Goal: Task Accomplishment & Management: Use online tool/utility

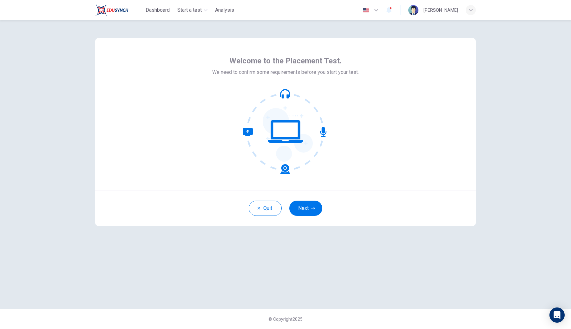
click at [314, 225] on div "Quit Next" at bounding box center [285, 208] width 381 height 36
click at [309, 209] on button "Next" at bounding box center [305, 208] width 33 height 15
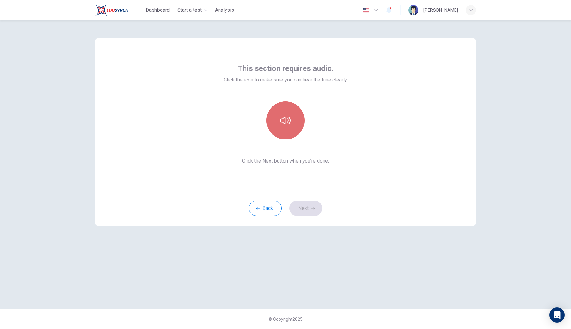
click at [296, 130] on button "button" at bounding box center [286, 121] width 38 height 38
click at [316, 210] on button "Next" at bounding box center [305, 208] width 33 height 15
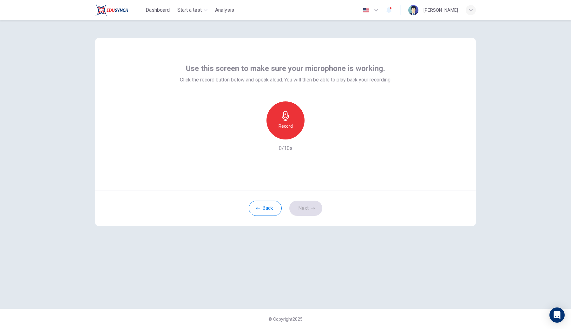
click at [275, 107] on div "Record" at bounding box center [286, 121] width 38 height 38
click at [288, 126] on h6 "Stop" at bounding box center [286, 126] width 10 height 8
click at [309, 209] on button "Next" at bounding box center [305, 208] width 33 height 15
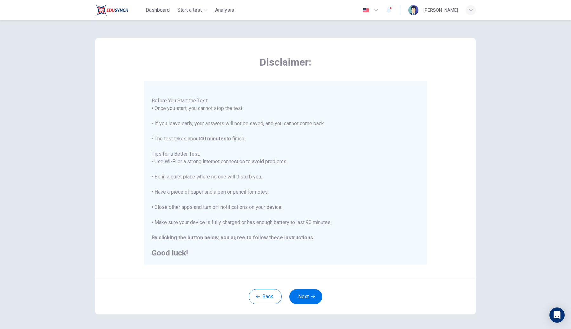
scroll to position [7, 0]
drag, startPoint x: 298, startPoint y: 312, endPoint x: 302, endPoint y: 295, distance: 17.6
click at [298, 312] on div "Back Next" at bounding box center [285, 297] width 381 height 36
click at [302, 295] on button "Next" at bounding box center [305, 296] width 33 height 15
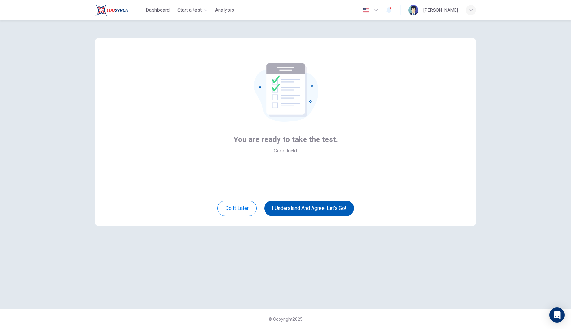
click at [319, 211] on button "I understand and agree. Let’s go!" at bounding box center [309, 208] width 90 height 15
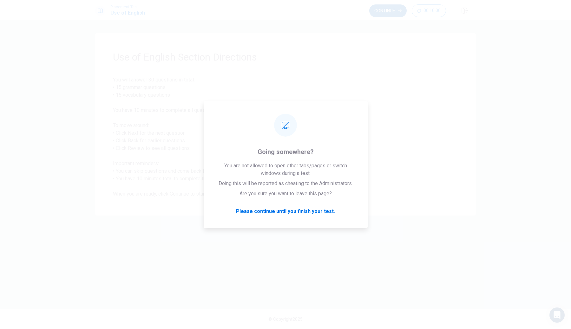
click at [389, 8] on button "Continue" at bounding box center [387, 10] width 37 height 13
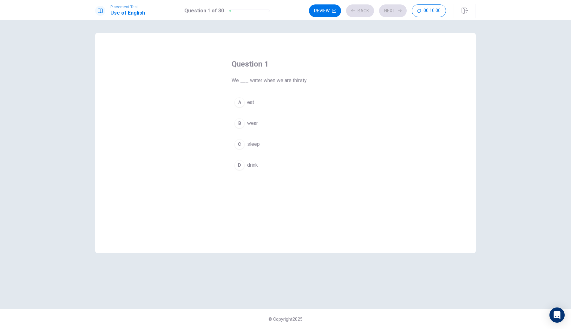
click at [245, 121] on button "B wear" at bounding box center [286, 123] width 108 height 16
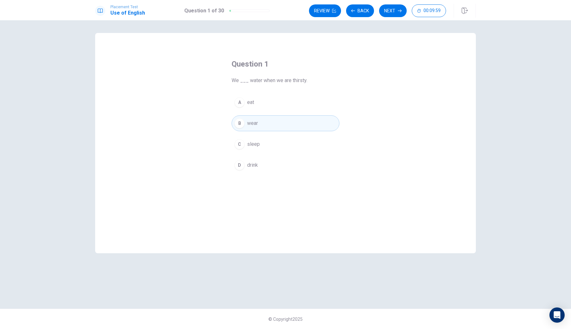
click at [399, 7] on button "Next" at bounding box center [393, 10] width 28 height 13
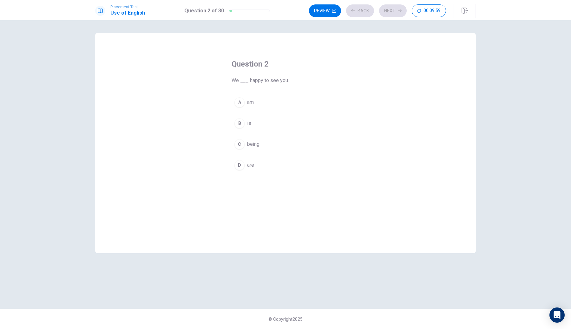
click at [268, 90] on div "Question 2 We ___ happy to see you. A am B is C being D are" at bounding box center [285, 116] width 133 height 135
click at [264, 103] on button "A am" at bounding box center [286, 103] width 108 height 16
click at [400, 12] on div "Review Back Next 00:09:58" at bounding box center [377, 10] width 137 height 13
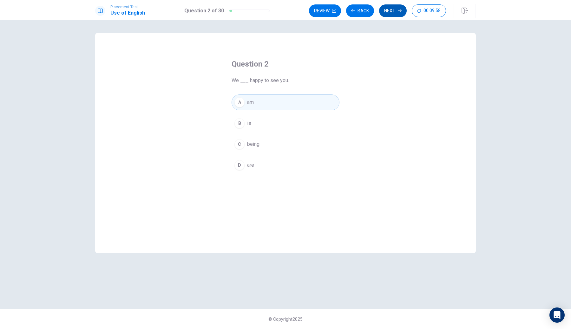
click at [400, 12] on icon "button" at bounding box center [400, 11] width 4 height 4
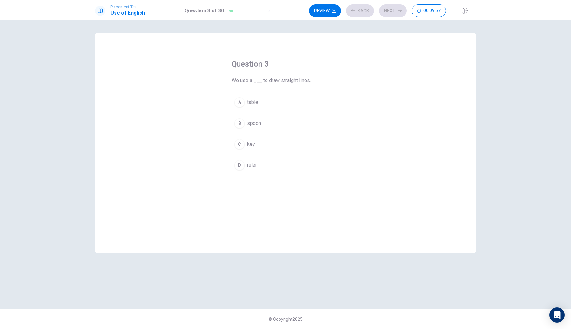
click at [286, 112] on div "A table B spoon C key D ruler" at bounding box center [286, 134] width 108 height 79
click at [290, 99] on button "A table" at bounding box center [286, 103] width 108 height 16
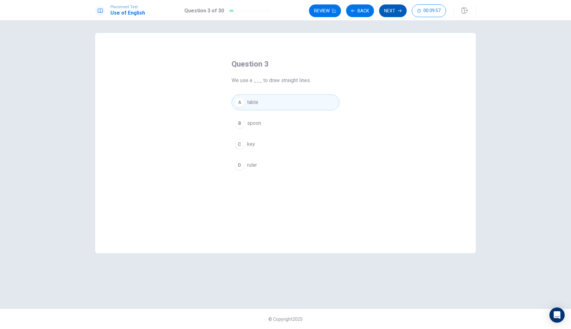
click at [389, 10] on button "Next" at bounding box center [393, 10] width 28 height 13
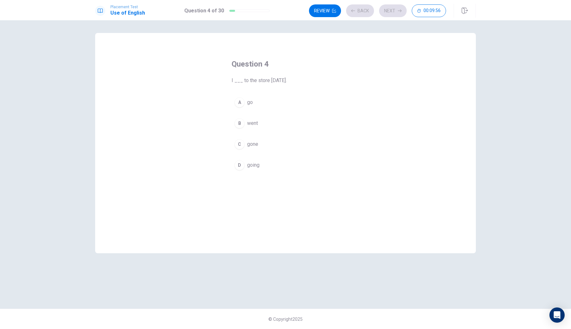
click at [249, 127] on button "B went" at bounding box center [286, 123] width 108 height 16
click at [396, 16] on div "Review Back Next 00:09:56" at bounding box center [377, 10] width 137 height 13
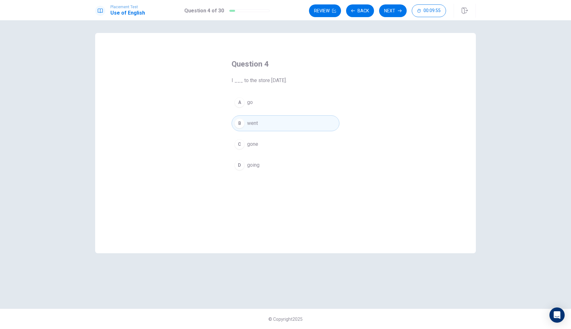
click at [389, 18] on div "Placement Test Use of English Question 4 of 30 Review Back Next 00:09:55 Questi…" at bounding box center [285, 164] width 571 height 329
click at [393, 14] on button "Next" at bounding box center [393, 10] width 28 height 13
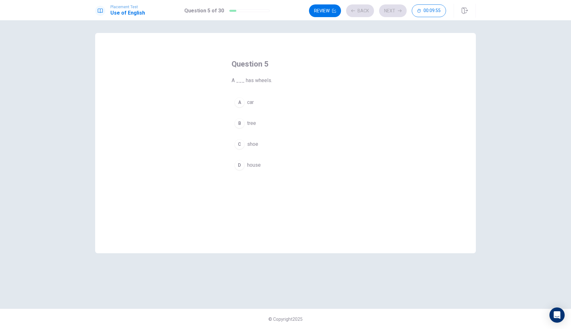
click at [268, 92] on div "Question 5 A ___ has wheels. A car B tree C shoe D house" at bounding box center [285, 116] width 133 height 135
click at [260, 101] on button "A car" at bounding box center [286, 103] width 108 height 16
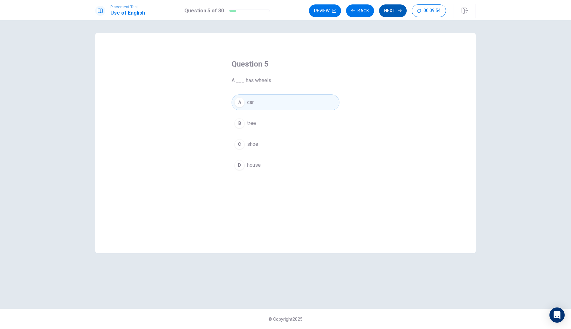
click at [386, 13] on button "Next" at bounding box center [393, 10] width 28 height 13
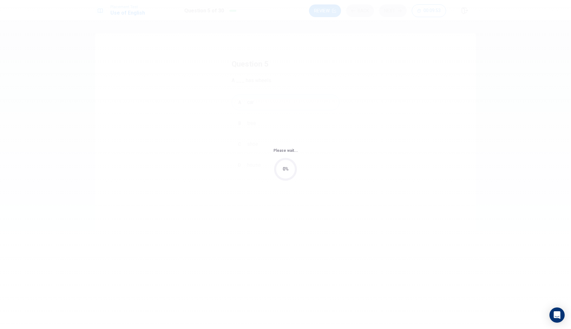
click at [257, 107] on div "Please wait... 0%" at bounding box center [285, 164] width 571 height 329
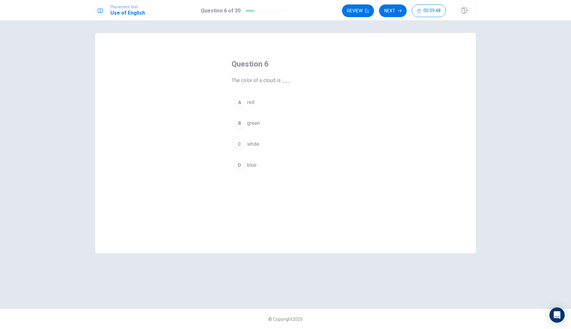
click at [295, 96] on button "A red" at bounding box center [286, 103] width 108 height 16
click at [398, 15] on button "Next" at bounding box center [393, 10] width 28 height 13
click at [278, 120] on button "B snows" at bounding box center [286, 123] width 108 height 16
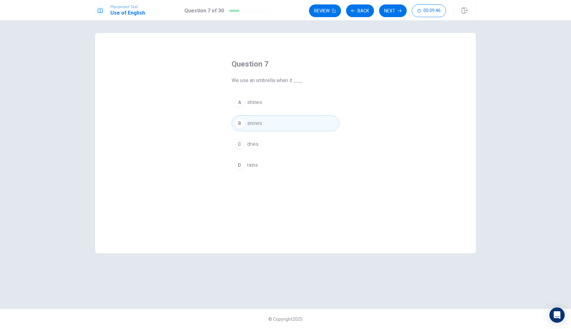
click at [391, 14] on button "Next" at bounding box center [393, 10] width 28 height 13
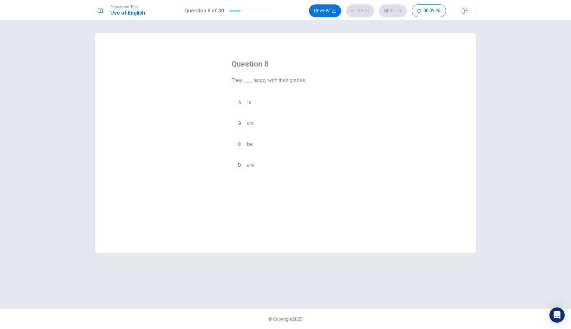
click at [258, 116] on div "A is B am C be D are" at bounding box center [286, 134] width 108 height 79
click at [260, 113] on div "A is B am C be D are" at bounding box center [286, 134] width 108 height 79
click at [265, 92] on div "Question 8 They ___ happy with their grades. A is B am C be D are" at bounding box center [285, 116] width 133 height 135
click at [261, 106] on button "A is" at bounding box center [286, 103] width 108 height 16
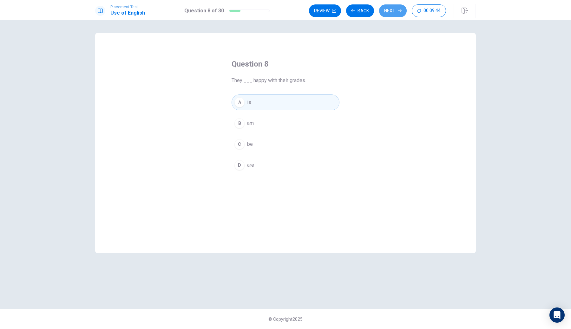
click at [395, 5] on button "Next" at bounding box center [393, 10] width 28 height 13
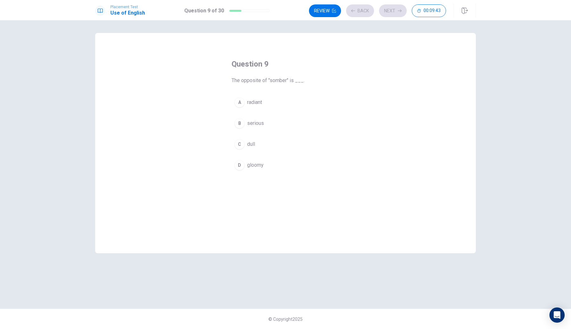
click at [300, 94] on div "Question 9 The opposite of "somber" is ___. A radiant B serious C dull D gloomy" at bounding box center [285, 116] width 133 height 135
click at [284, 106] on button "A radiant" at bounding box center [286, 103] width 108 height 16
click at [402, 14] on button "Next" at bounding box center [393, 10] width 28 height 13
click at [246, 151] on button "C doing" at bounding box center [286, 144] width 108 height 16
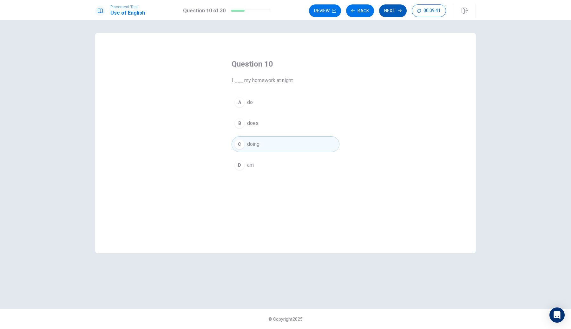
click at [396, 13] on button "Next" at bounding box center [393, 10] width 28 height 13
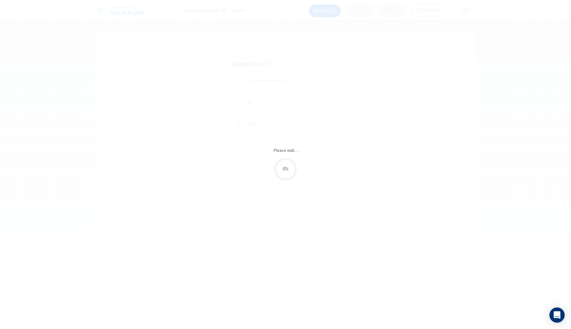
click at [242, 132] on div "Please wait... 0%" at bounding box center [285, 164] width 571 height 329
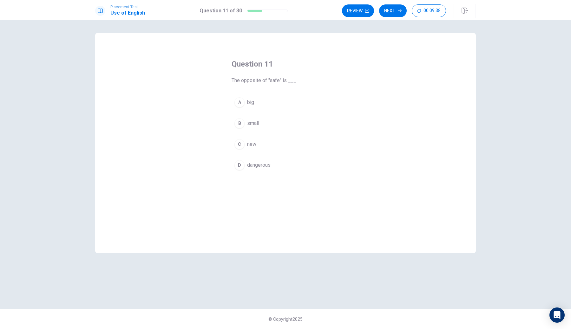
click at [266, 101] on button "A big" at bounding box center [286, 103] width 108 height 16
click at [375, 4] on div "Review Next 00:09:38" at bounding box center [409, 11] width 134 height 14
click at [400, 14] on button "Next" at bounding box center [393, 10] width 28 height 13
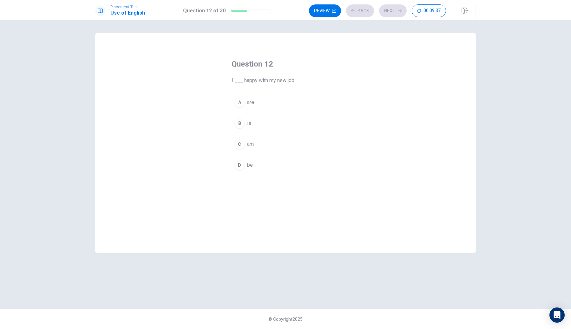
click at [300, 96] on button "A are" at bounding box center [286, 103] width 108 height 16
click at [385, 12] on button "Next" at bounding box center [393, 10] width 28 height 13
click at [295, 113] on div "A blue B yellow C green D red" at bounding box center [286, 134] width 108 height 79
click at [291, 121] on button "B yellow" at bounding box center [286, 123] width 108 height 16
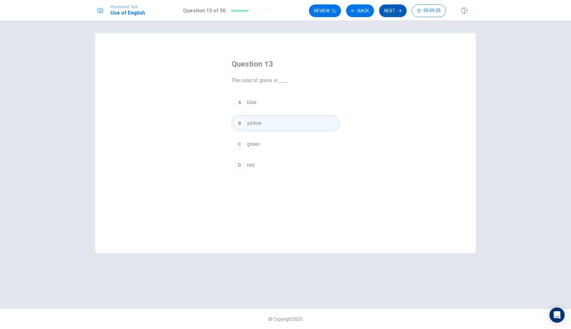
click at [392, 10] on button "Next" at bounding box center [393, 10] width 28 height 13
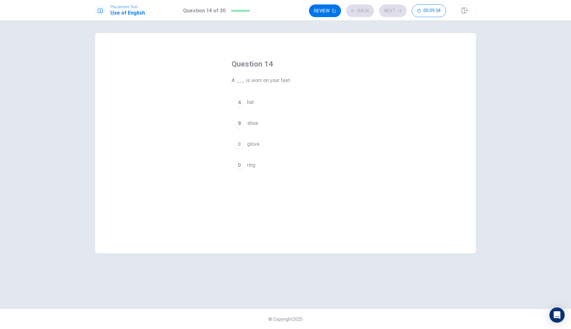
click at [288, 113] on div "A hat B shoe C glove D ring" at bounding box center [286, 134] width 108 height 79
click at [288, 103] on button "A hat" at bounding box center [286, 103] width 108 height 16
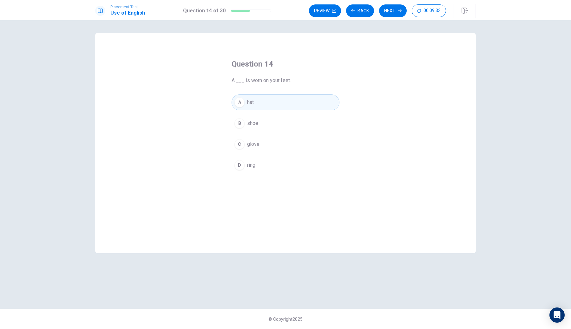
click at [393, 10] on button "Next" at bounding box center [393, 10] width 28 height 13
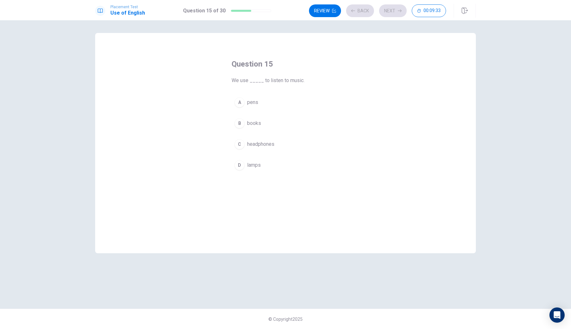
click at [289, 125] on button "B books" at bounding box center [286, 123] width 108 height 16
click at [392, 14] on button "Next" at bounding box center [393, 10] width 28 height 13
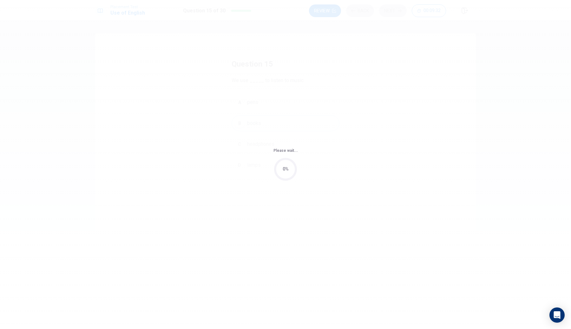
click at [265, 121] on div "Please wait... 0%" at bounding box center [285, 164] width 571 height 329
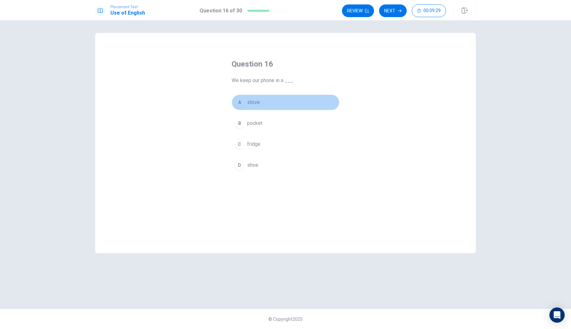
click at [260, 103] on button "A stove" at bounding box center [286, 103] width 108 height 16
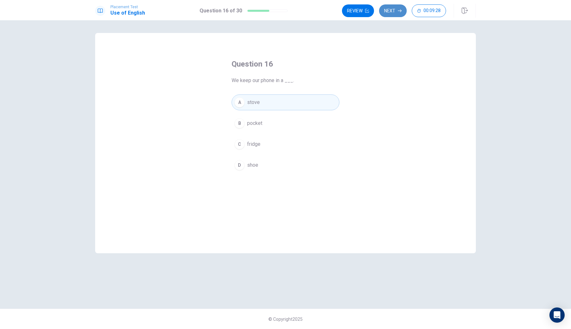
click at [394, 10] on button "Next" at bounding box center [393, 10] width 28 height 13
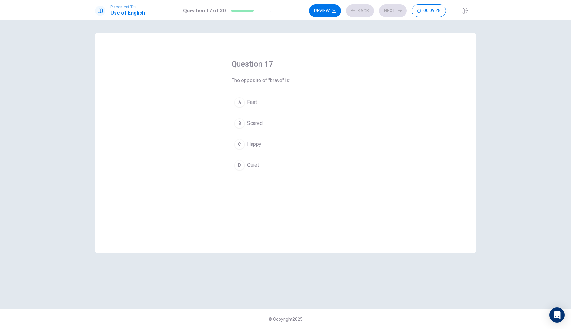
click at [277, 124] on button "B Scared" at bounding box center [286, 123] width 108 height 16
click at [397, 15] on div "Review Back Next 00:09:27" at bounding box center [377, 10] width 137 height 13
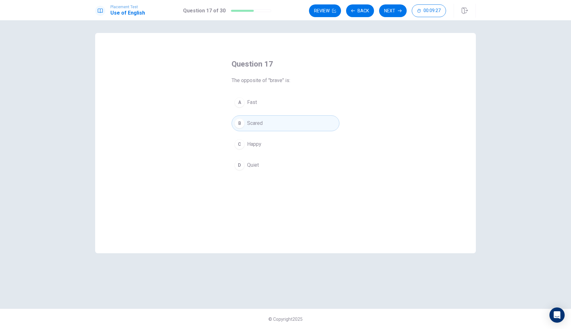
click at [330, 71] on div "Question 17 The opposite of "brave" is:" at bounding box center [286, 71] width 108 height 25
click at [401, 6] on button "Next" at bounding box center [393, 10] width 28 height 13
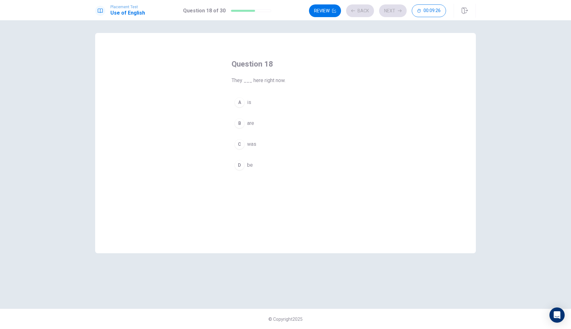
click at [266, 115] on div "A is B are C was D be" at bounding box center [286, 134] width 108 height 79
click at [265, 90] on div "Question 18 They ___ here right now. A is B are C was D be" at bounding box center [285, 116] width 133 height 135
click at [271, 102] on button "A is" at bounding box center [286, 103] width 108 height 16
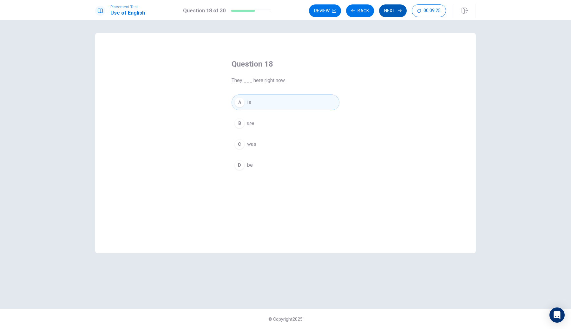
click at [390, 14] on button "Next" at bounding box center [393, 10] width 28 height 13
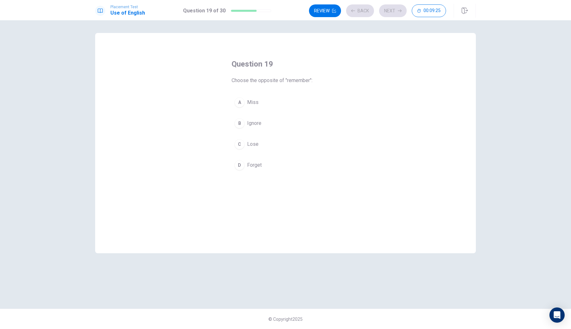
click at [290, 113] on div "A Miss B Ignore C Lose D Forget" at bounding box center [286, 134] width 108 height 79
click at [283, 121] on button "B Ignore" at bounding box center [286, 123] width 108 height 16
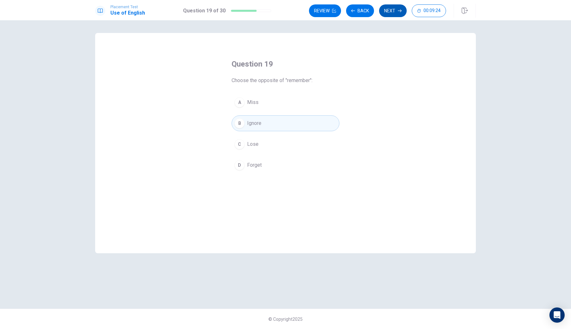
click at [391, 11] on button "Next" at bounding box center [393, 10] width 28 height 13
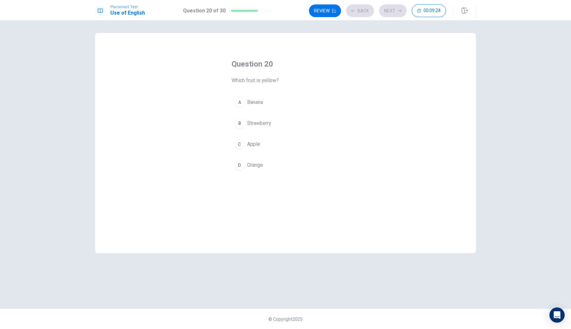
click at [271, 127] on span "Strawberry" at bounding box center [259, 124] width 24 height 8
click at [393, 14] on button "Next" at bounding box center [393, 10] width 28 height 13
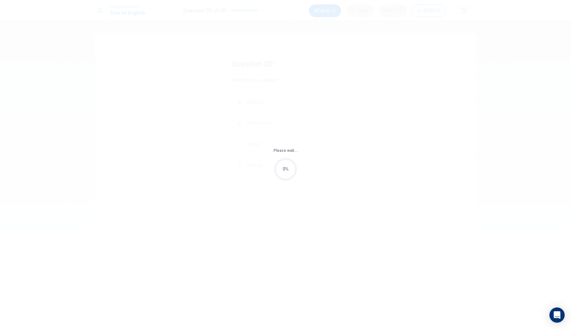
click at [274, 90] on div "Please wait... 0%" at bounding box center [285, 164] width 571 height 329
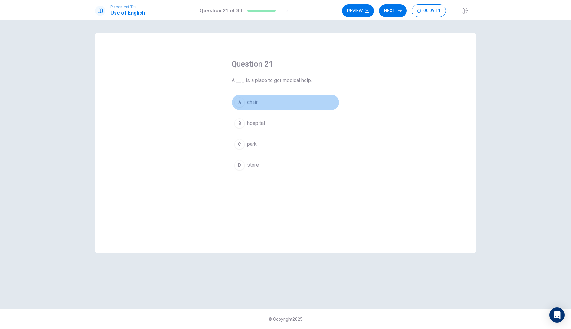
click at [294, 107] on button "A chair" at bounding box center [286, 103] width 108 height 16
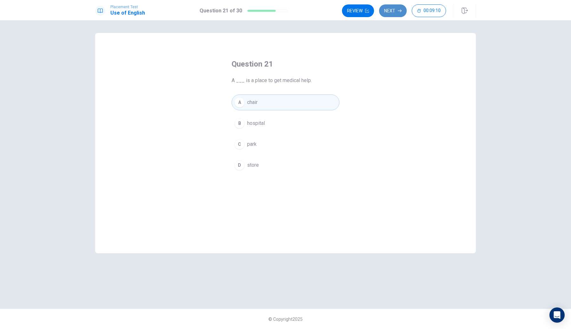
click at [401, 5] on button "Next" at bounding box center [393, 10] width 28 height 13
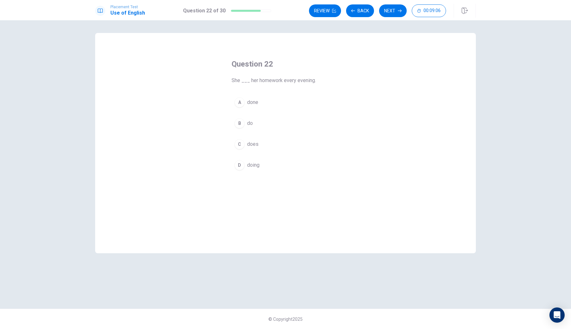
click at [19, 100] on div "Question 22 She ___ her homework every evening. A done B do C does D doing © Co…" at bounding box center [285, 174] width 571 height 309
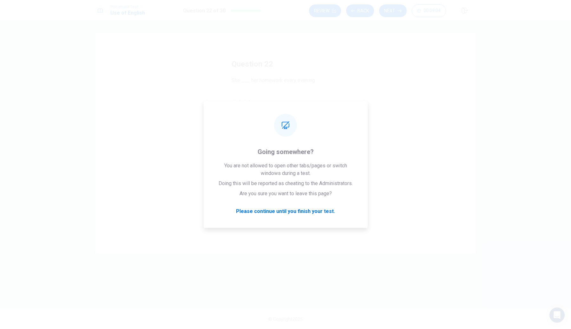
click at [286, 54] on div "Question 22 She ___ her homework every evening. A done B do C does D doing" at bounding box center [285, 116] width 133 height 135
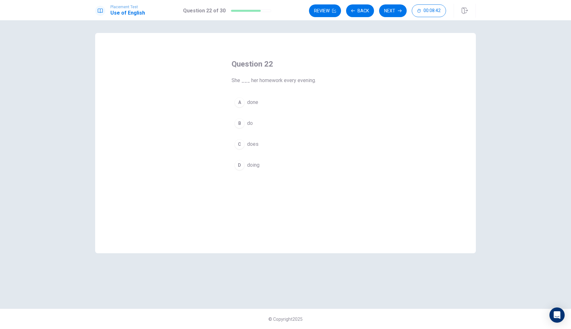
click at [178, 104] on div "Question 22 She ___ her homework every evening. A done B do C does D doing" at bounding box center [285, 143] width 381 height 220
click at [262, 108] on button "A done" at bounding box center [286, 103] width 108 height 16
drag, startPoint x: 325, startPoint y: 63, endPoint x: 320, endPoint y: 78, distance: 15.9
click at [325, 63] on h4 "Question 22" at bounding box center [286, 64] width 108 height 10
click at [389, 14] on button "Next" at bounding box center [393, 10] width 28 height 13
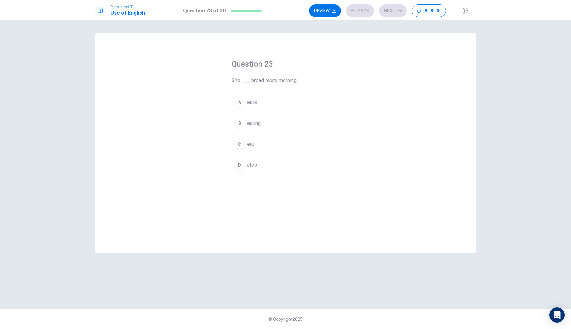
click at [279, 99] on button "A eats" at bounding box center [286, 103] width 108 height 16
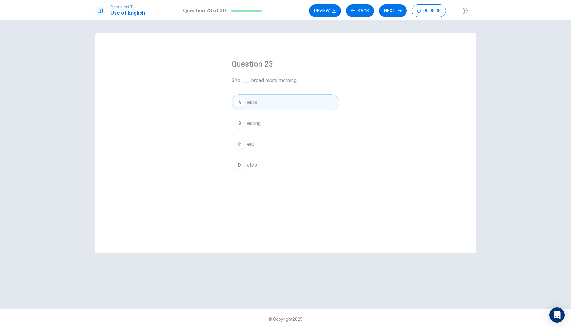
drag, startPoint x: 400, startPoint y: 12, endPoint x: 342, endPoint y: 69, distance: 80.5
click at [400, 12] on icon "button" at bounding box center [400, 11] width 4 height 4
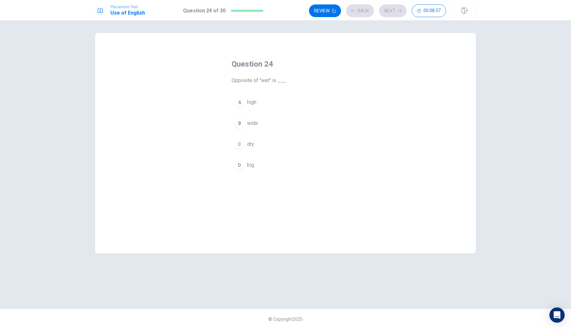
click at [246, 140] on button "C dry" at bounding box center [286, 144] width 108 height 16
click at [407, 13] on div "Review Back Next 00:08:37" at bounding box center [377, 10] width 137 height 13
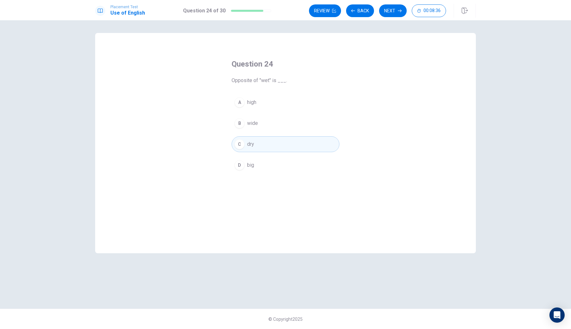
click at [392, 12] on button "Next" at bounding box center [393, 10] width 28 height 13
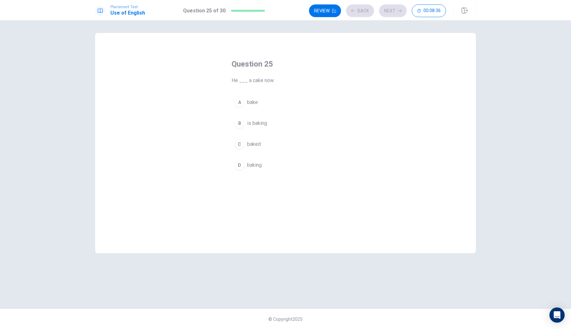
click at [282, 118] on button "B is baking" at bounding box center [286, 123] width 108 height 16
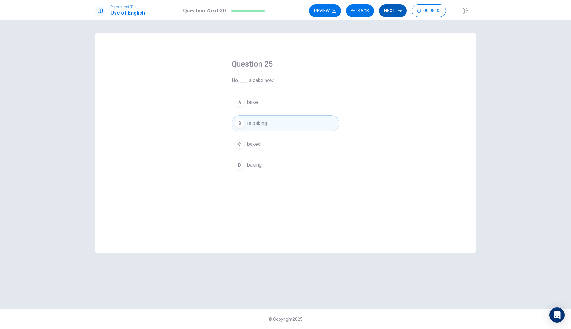
click at [388, 15] on button "Next" at bounding box center [393, 10] width 28 height 13
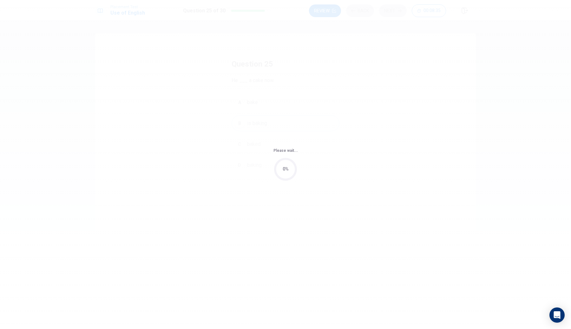
click at [270, 119] on div "Please wait... 0%" at bounding box center [285, 164] width 571 height 329
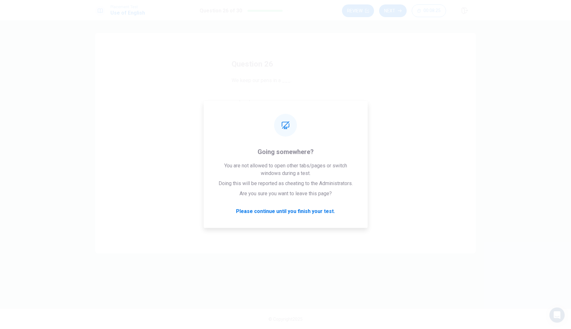
click at [269, 105] on button "A door" at bounding box center [286, 103] width 108 height 16
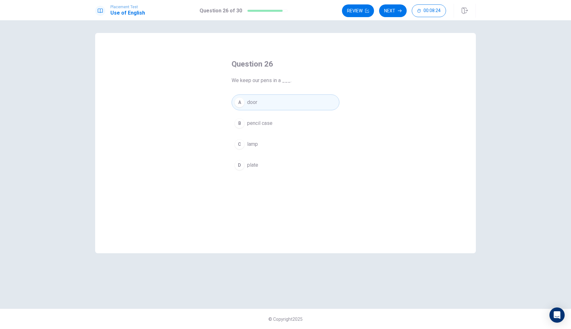
drag, startPoint x: 273, startPoint y: 104, endPoint x: 211, endPoint y: 132, distance: 67.6
click at [273, 104] on button "A door" at bounding box center [286, 103] width 108 height 16
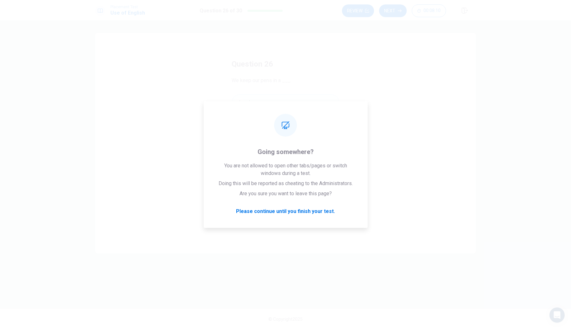
click at [392, 80] on div "Question 26 We keep our pens in a ___. A door B pencil case C lamp D plate" at bounding box center [285, 143] width 381 height 220
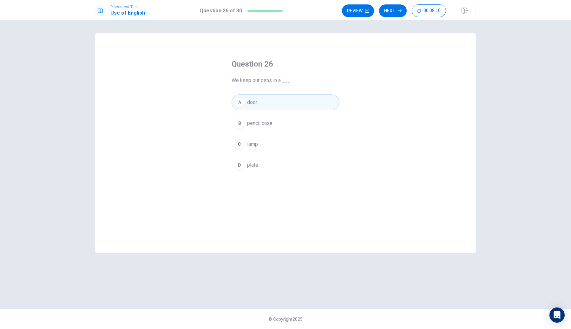
click at [273, 121] on button "B pencil case" at bounding box center [286, 123] width 108 height 16
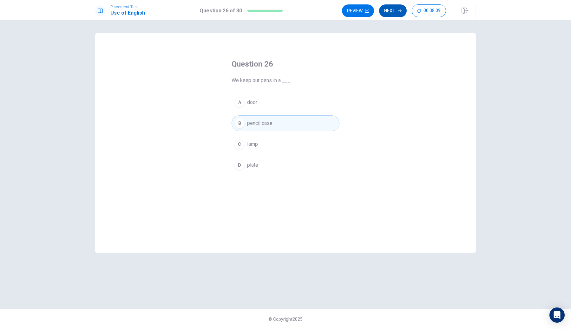
click at [389, 11] on div "Placement Test Use of English Question 26 of 30 Review Next 00:08:09" at bounding box center [285, 10] width 571 height 20
click at [389, 11] on button "Next" at bounding box center [393, 10] width 28 height 13
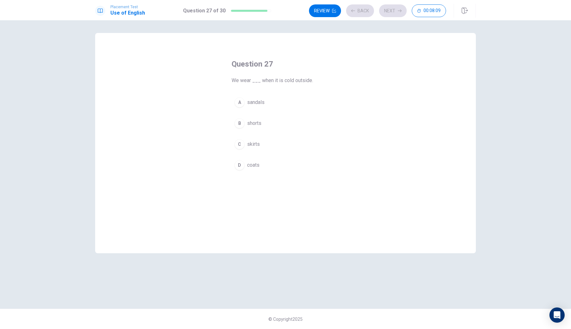
click at [275, 92] on div "Question 27 We wear ___ when it is cold outside. A sandals B shorts C skirts D …" at bounding box center [285, 116] width 133 height 135
click at [268, 114] on div "A sandals B shorts C skirts D coats" at bounding box center [286, 134] width 108 height 79
click at [264, 111] on div "A sandals B shorts C skirts D coats" at bounding box center [286, 134] width 108 height 79
click at [288, 88] on div "Question 27 We wear ___ when it is cold outside. A sandals B shorts C skirts D …" at bounding box center [285, 116] width 133 height 135
drag, startPoint x: 259, startPoint y: 106, endPoint x: 268, endPoint y: 100, distance: 11.2
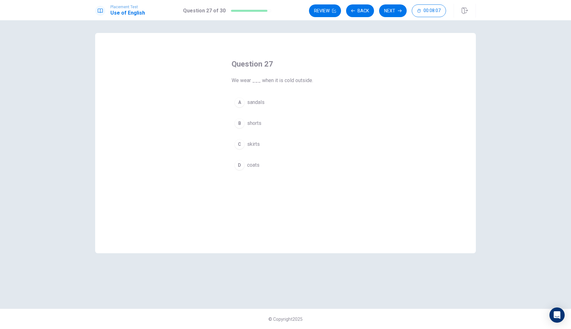
click at [259, 106] on span "sandals" at bounding box center [255, 103] width 17 height 8
click at [390, 5] on button "Next" at bounding box center [393, 10] width 28 height 13
click at [283, 102] on button "A finishes" at bounding box center [286, 103] width 108 height 16
click at [396, 13] on button "Next" at bounding box center [393, 10] width 28 height 13
click at [291, 101] on button "A Do" at bounding box center [286, 103] width 108 height 16
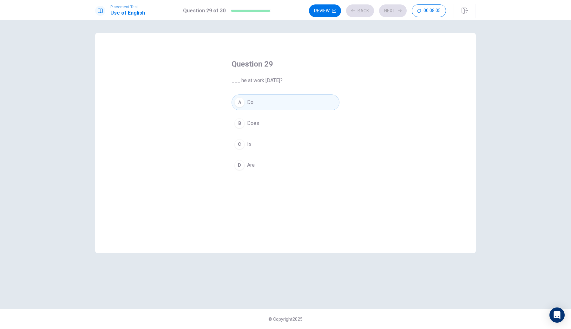
click at [396, 12] on div "Review Back Next 00:08:05" at bounding box center [377, 10] width 137 height 13
click at [388, 21] on div "Question 29 ___ he at work [DATE]? A Do B Does C Is D Are © Copyright 2025" at bounding box center [285, 174] width 571 height 309
click at [402, 8] on button "Next" at bounding box center [393, 10] width 28 height 13
click at [295, 102] on button "A going" at bounding box center [286, 110] width 108 height 16
click at [390, 15] on button "Next" at bounding box center [393, 10] width 28 height 13
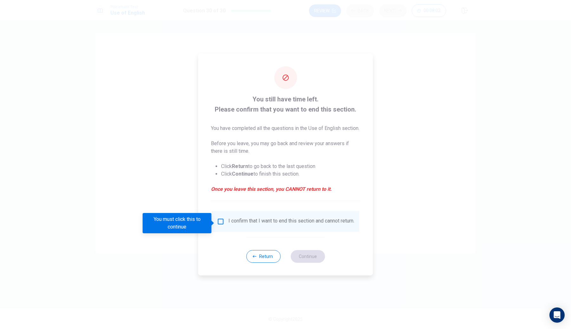
drag, startPoint x: 231, startPoint y: 232, endPoint x: 231, endPoint y: 227, distance: 5.1
click at [231, 232] on div "I confirm that I want to end this section and cannot return." at bounding box center [286, 221] width 148 height 21
click at [223, 219] on div "I confirm that I want to end this section and cannot return." at bounding box center [286, 221] width 148 height 21
click at [219, 225] on input "You must click this to continue" at bounding box center [221, 222] width 8 height 8
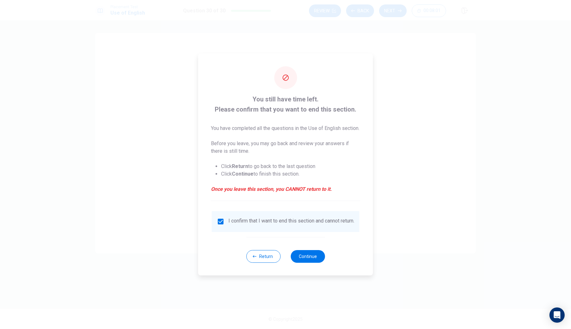
click at [307, 251] on div "Return Continue" at bounding box center [285, 256] width 79 height 38
click at [311, 263] on button "Continue" at bounding box center [308, 256] width 34 height 13
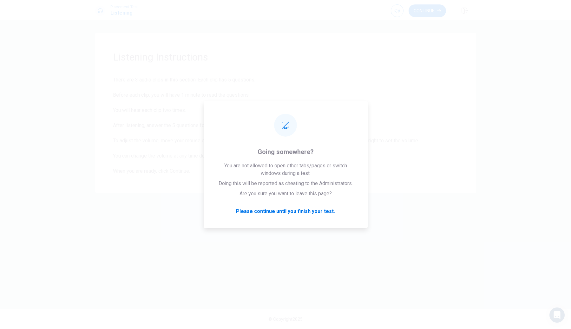
click at [441, 11] on button "Continue" at bounding box center [427, 10] width 37 height 13
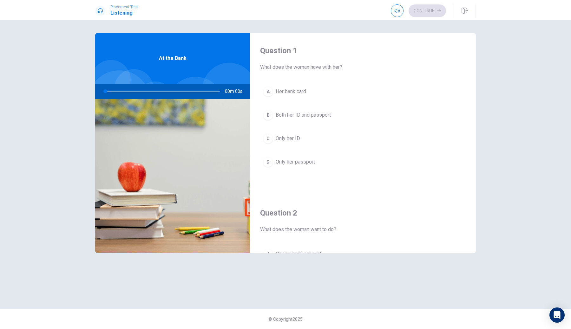
click at [424, 12] on div "Continue" at bounding box center [418, 10] width 55 height 13
click at [290, 148] on div "A Her bank card B Both her ID and passport C Only her ID D Only her passport" at bounding box center [363, 133] width 206 height 99
click at [297, 133] on button "C Only her ID" at bounding box center [363, 139] width 206 height 16
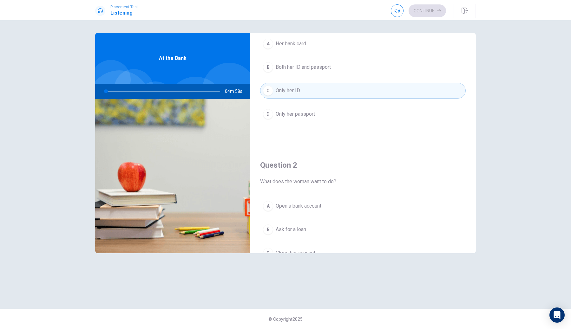
click at [301, 201] on button "A Open a bank account" at bounding box center [363, 206] width 206 height 16
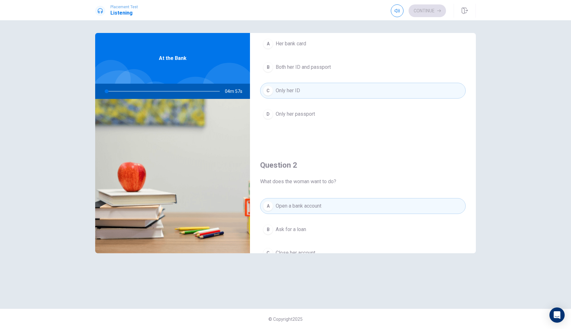
scroll to position [380, 0]
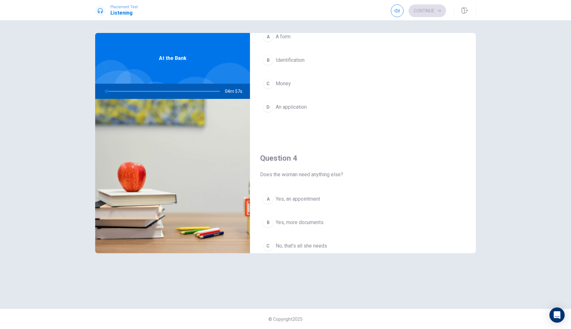
click at [300, 91] on div "A A form B Identification C Money D An application" at bounding box center [363, 78] width 206 height 99
click at [299, 107] on span "An application" at bounding box center [291, 107] width 31 height 8
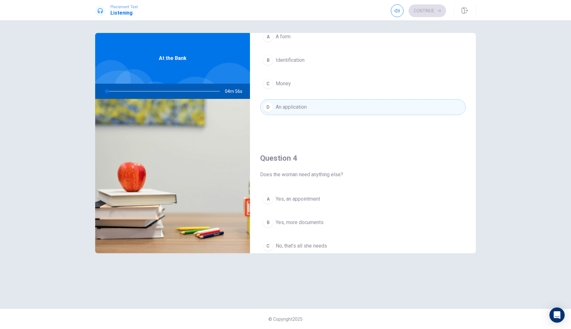
click at [316, 229] on button "B Yes, more documents" at bounding box center [363, 223] width 206 height 16
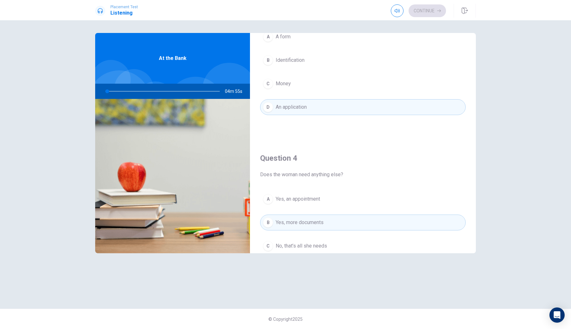
click at [304, 195] on div "A Yes, an appointment B Yes, more documents C No, that’s all she needs D Yes, a…" at bounding box center [363, 240] width 206 height 99
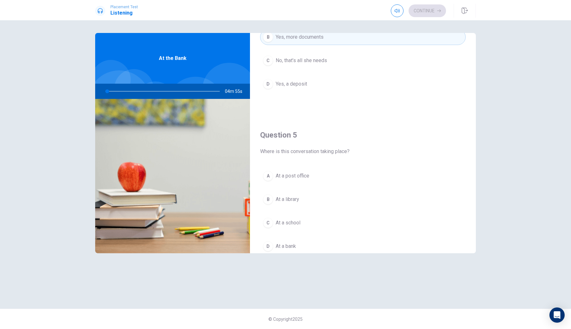
scroll to position [592, 0]
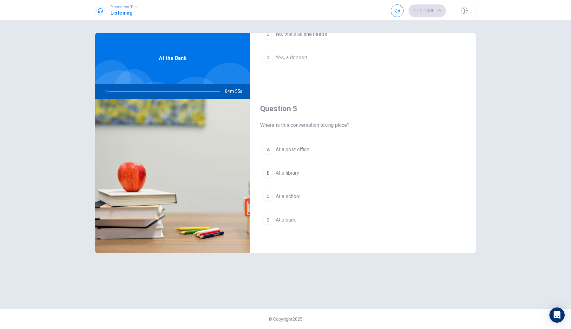
click at [285, 142] on button "A At a post office" at bounding box center [363, 150] width 206 height 16
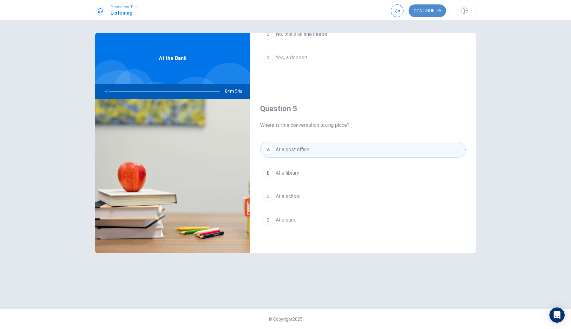
click at [422, 15] on button "Continue" at bounding box center [427, 10] width 37 height 13
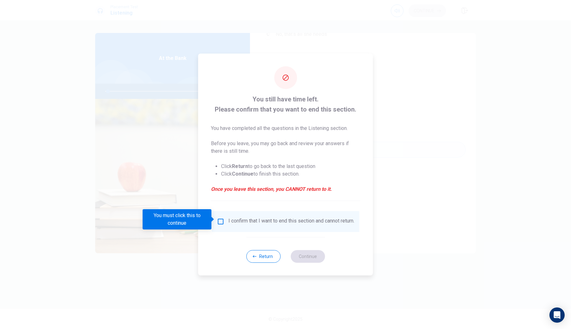
click at [222, 219] on input "You must click this to continue" at bounding box center [221, 222] width 8 height 8
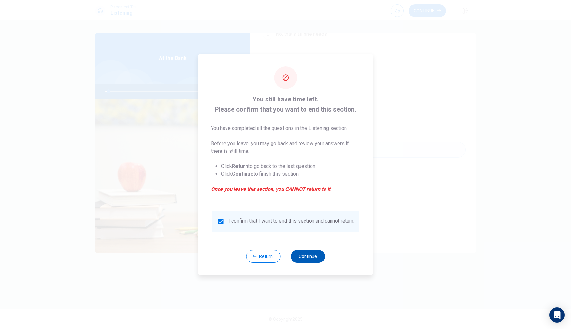
click at [323, 263] on button "Continue" at bounding box center [308, 256] width 34 height 13
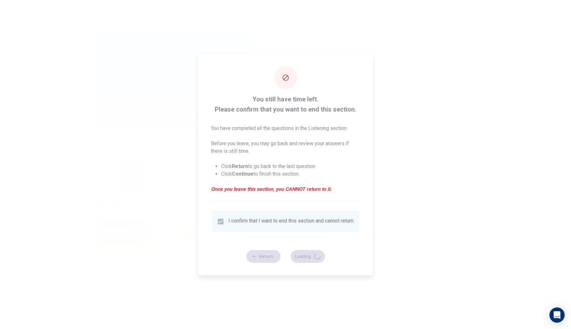
type input "3"
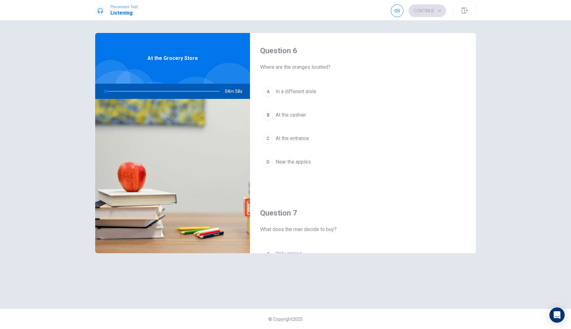
click at [295, 90] on span "In a different aisle" at bounding box center [296, 92] width 41 height 8
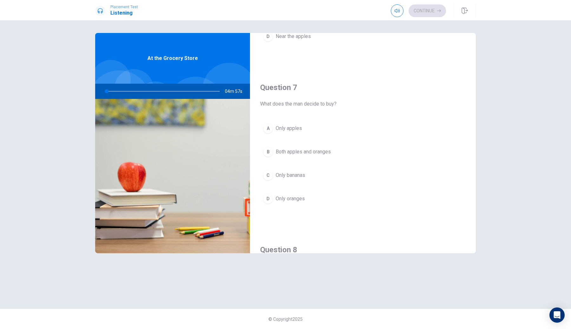
click at [300, 132] on span "Only apples" at bounding box center [289, 129] width 26 height 8
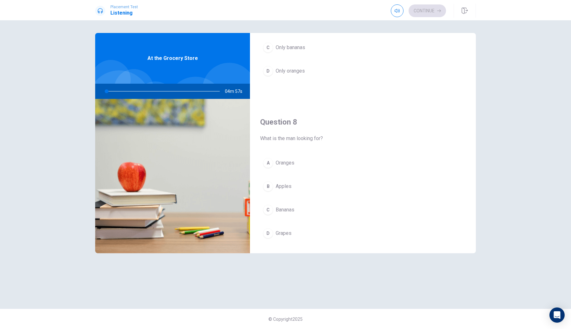
scroll to position [279, 0]
click at [297, 128] on div "Question 8 What is the man looking for? A Oranges B Apples C Bananas D Grapes" at bounding box center [363, 160] width 226 height 162
click at [298, 140] on button "A Oranges" at bounding box center [363, 137] width 206 height 16
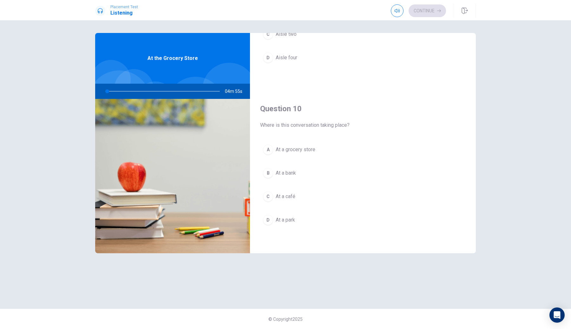
drag, startPoint x: 296, startPoint y: 141, endPoint x: 297, endPoint y: 146, distance: 5.7
click at [296, 141] on div "Question 10 Where is this conversation taking place? A At a grocery store B At …" at bounding box center [363, 172] width 226 height 162
click at [300, 156] on button "A At a grocery store" at bounding box center [363, 150] width 206 height 16
click at [289, 71] on div "A Aisle one B Aisle three C Aisle two D Aisle four" at bounding box center [363, 28] width 206 height 99
click at [289, 61] on button "D Aisle four" at bounding box center [363, 58] width 206 height 16
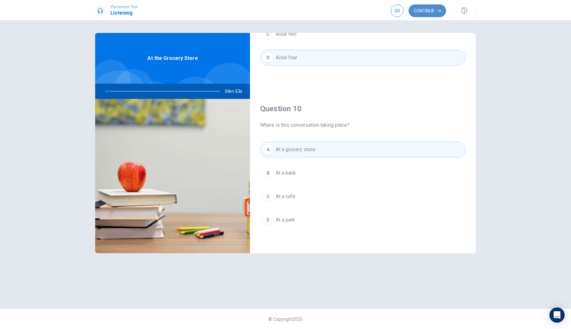
click at [428, 12] on button "Continue" at bounding box center [427, 10] width 37 height 13
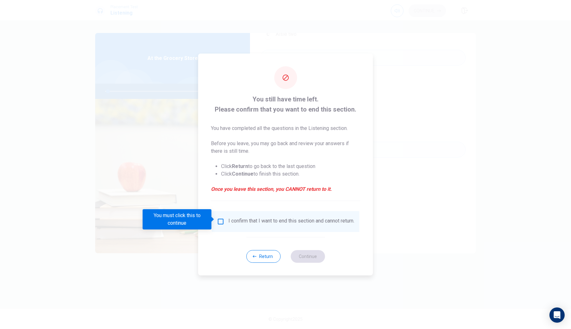
click at [229, 219] on div "I confirm that I want to end this section and cannot return." at bounding box center [291, 222] width 126 height 8
click at [220, 226] on div "I confirm that I want to end this section and cannot return." at bounding box center [285, 222] width 137 height 8
click at [220, 223] on div "I confirm that I want to end this section and cannot return." at bounding box center [285, 222] width 137 height 8
click at [220, 219] on input "You must click this to continue" at bounding box center [221, 222] width 8 height 8
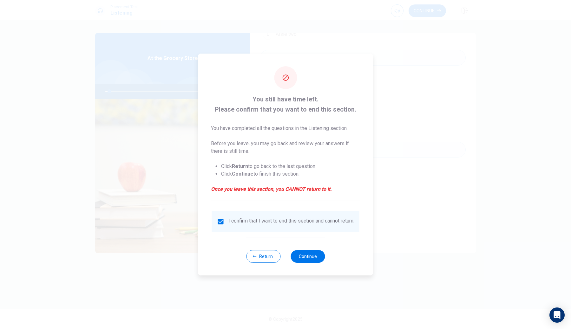
click at [291, 253] on div "Return Continue" at bounding box center [285, 256] width 79 height 38
click at [297, 255] on button "Continue" at bounding box center [308, 256] width 34 height 13
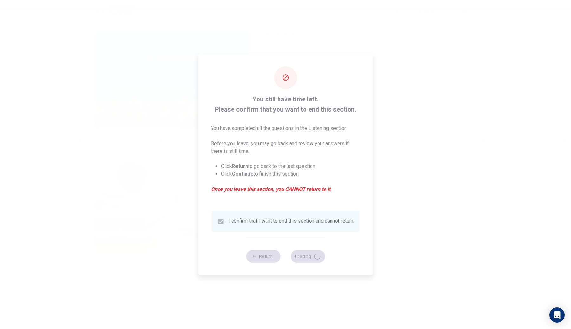
type input "4"
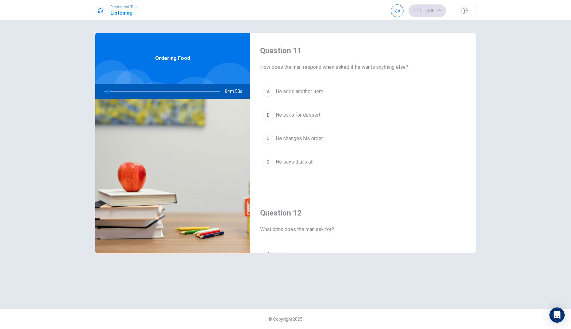
click at [348, 100] on div "A He adds another item B He asks for dessert C He changes his order [PERSON_NAM…" at bounding box center [363, 133] width 206 height 99
click at [346, 91] on button "A He adds another item" at bounding box center [363, 92] width 206 height 16
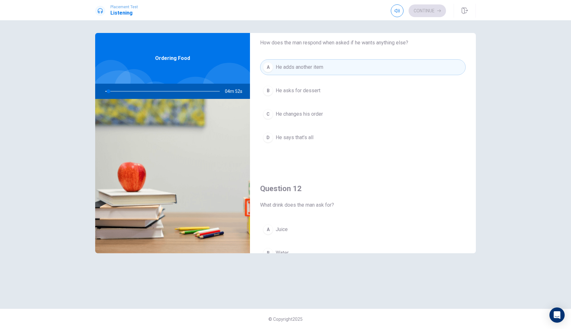
scroll to position [138, 0]
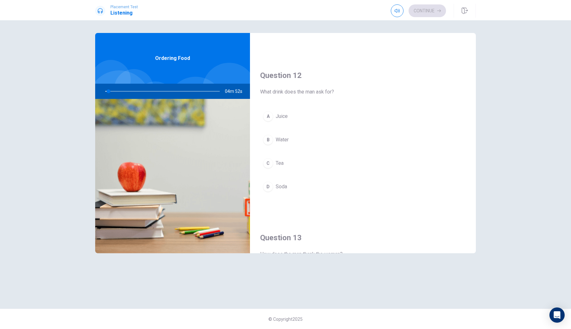
click at [307, 170] on button "C Tea" at bounding box center [363, 163] width 206 height 16
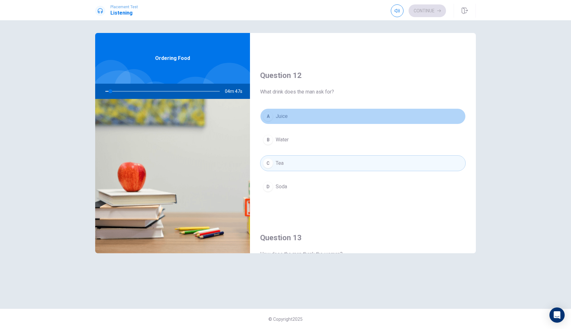
click at [434, 118] on button "A Juice" at bounding box center [363, 117] width 206 height 16
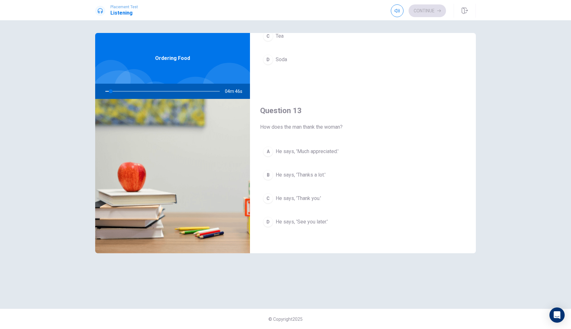
click at [310, 154] on span "He says, 'Much appreciated.'" at bounding box center [307, 152] width 63 height 8
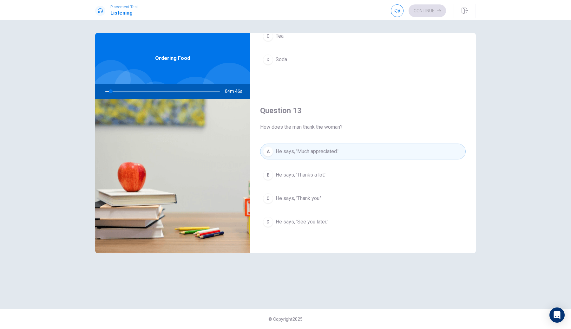
scroll to position [404, 0]
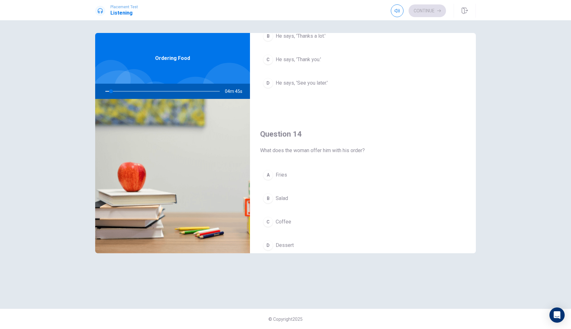
click at [294, 188] on div "A Fries B Salad C Coffee D Dessert" at bounding box center [363, 216] width 206 height 99
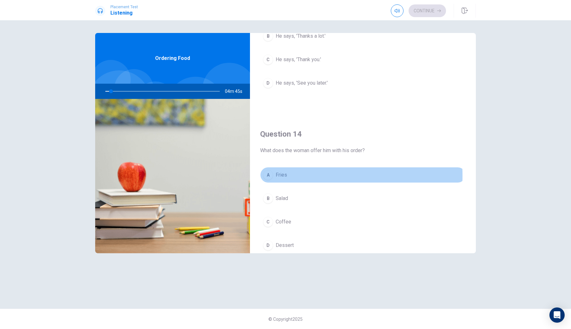
click at [283, 175] on span "Fries" at bounding box center [281, 175] width 11 height 8
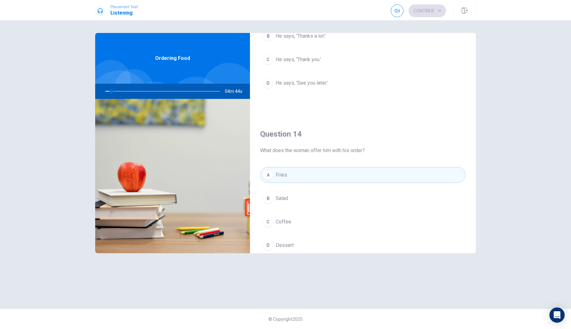
scroll to position [592, 0]
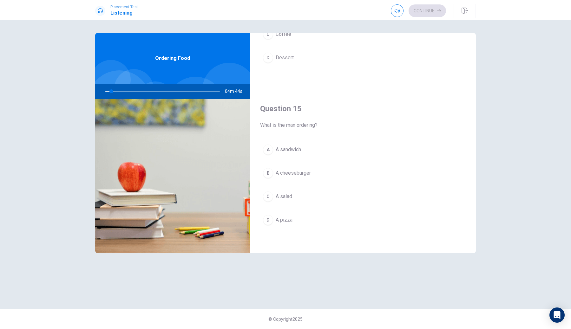
click at [288, 152] on span "A sandwich" at bounding box center [288, 150] width 25 height 8
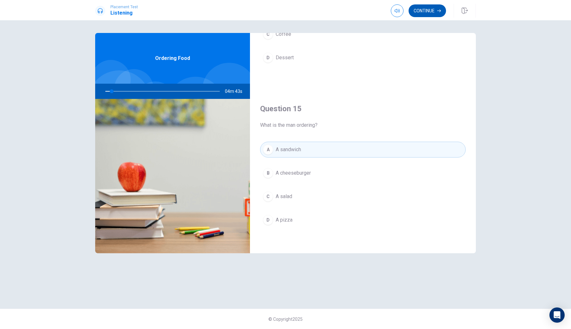
click at [424, 9] on button "Continue" at bounding box center [427, 10] width 37 height 13
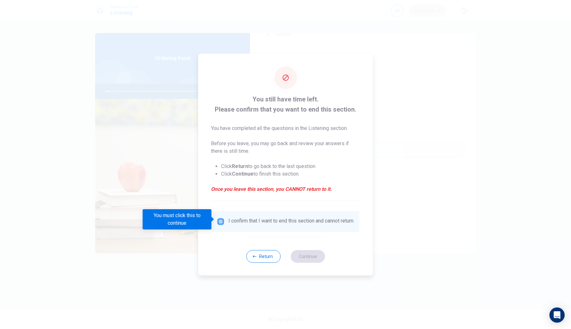
click at [221, 220] on input "You must click this to continue" at bounding box center [221, 222] width 8 height 8
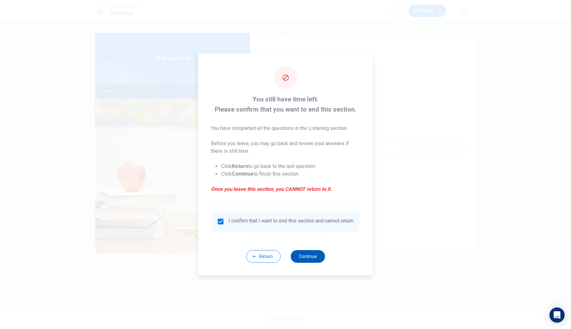
click at [318, 258] on button "Continue" at bounding box center [308, 256] width 34 height 13
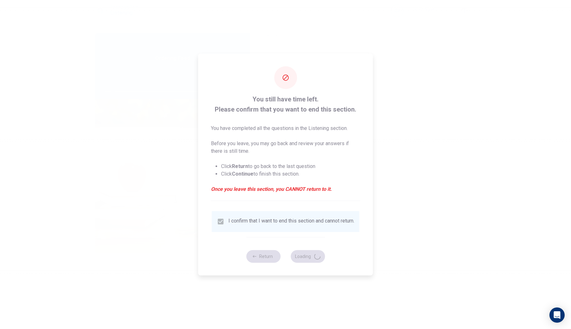
type input "7"
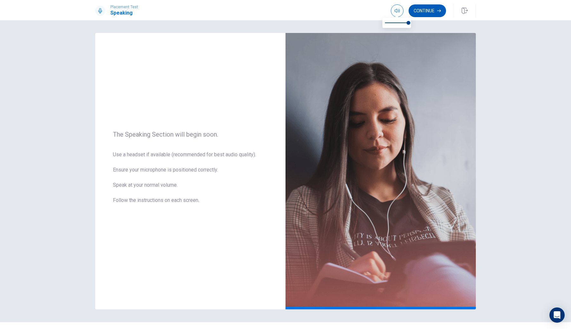
click at [426, 16] on button "Continue" at bounding box center [427, 10] width 37 height 13
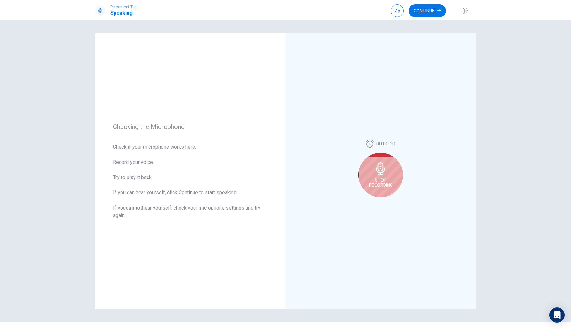
click at [428, 10] on button "Continue" at bounding box center [427, 10] width 37 height 13
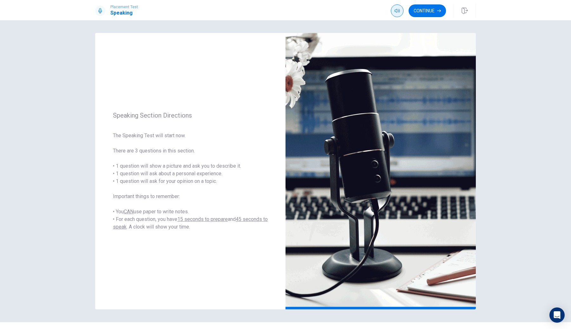
click at [438, 15] on button "Continue" at bounding box center [427, 10] width 37 height 13
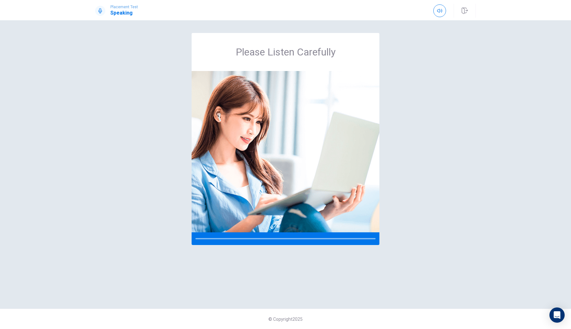
click at [536, 90] on div "Please Listen Carefully © Copyright 2025" at bounding box center [285, 174] width 571 height 309
click at [147, 35] on div "Please Listen Carefully" at bounding box center [285, 164] width 401 height 263
